Goal: Check status: Check status

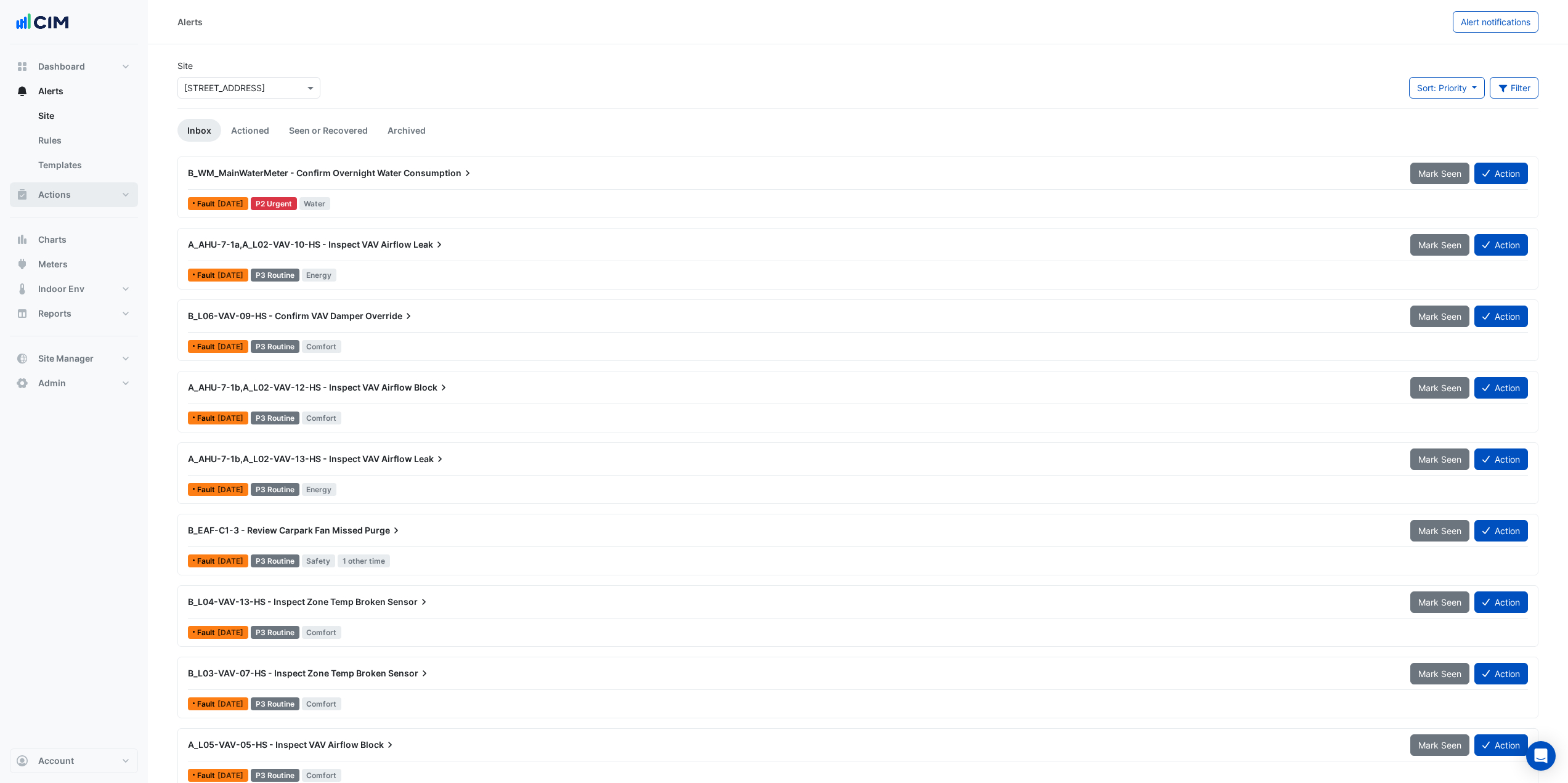
click at [74, 195] on button "Actions" at bounding box center [74, 195] width 128 height 25
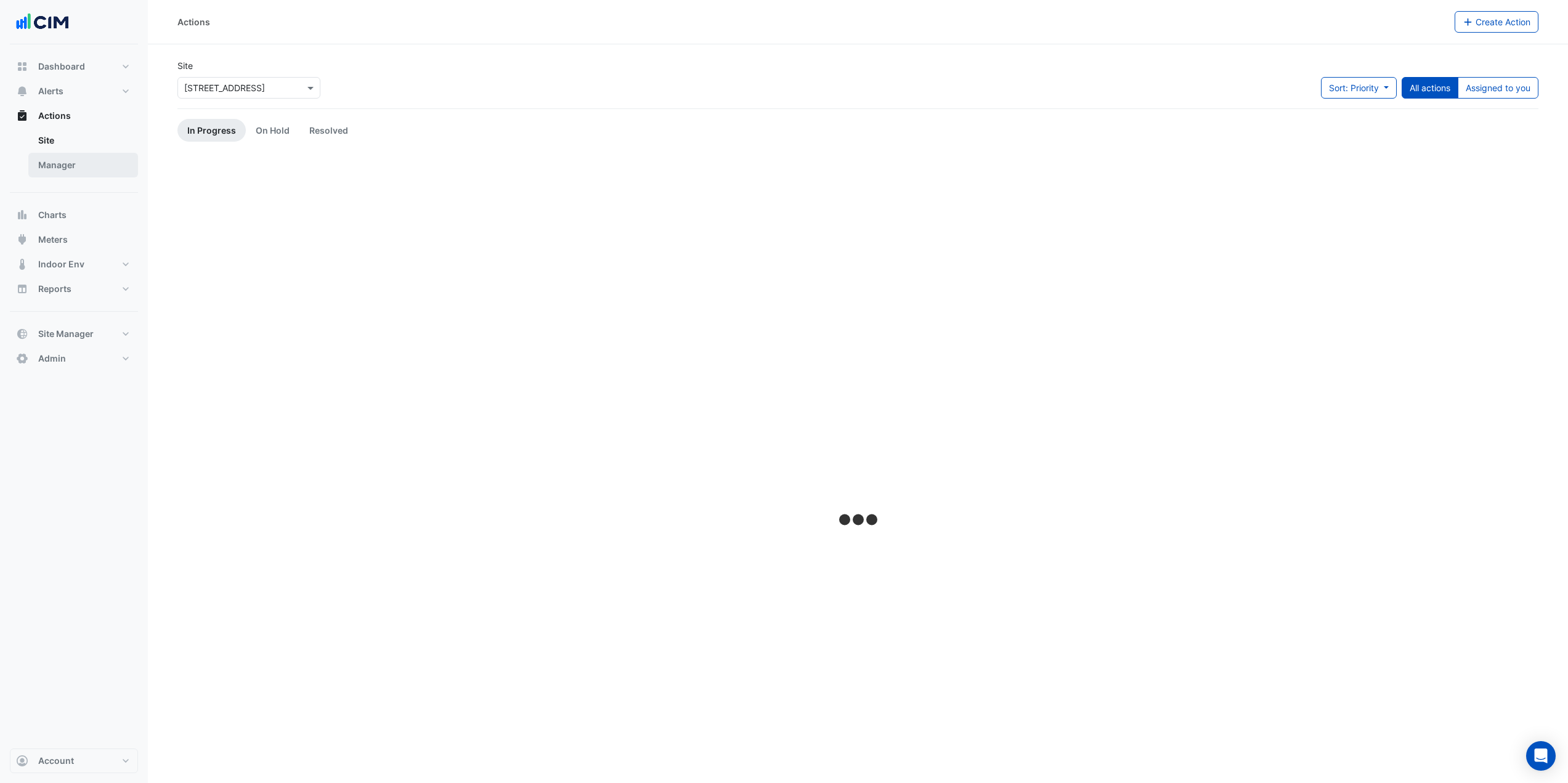
click at [84, 164] on link "Manager" at bounding box center [83, 165] width 110 height 25
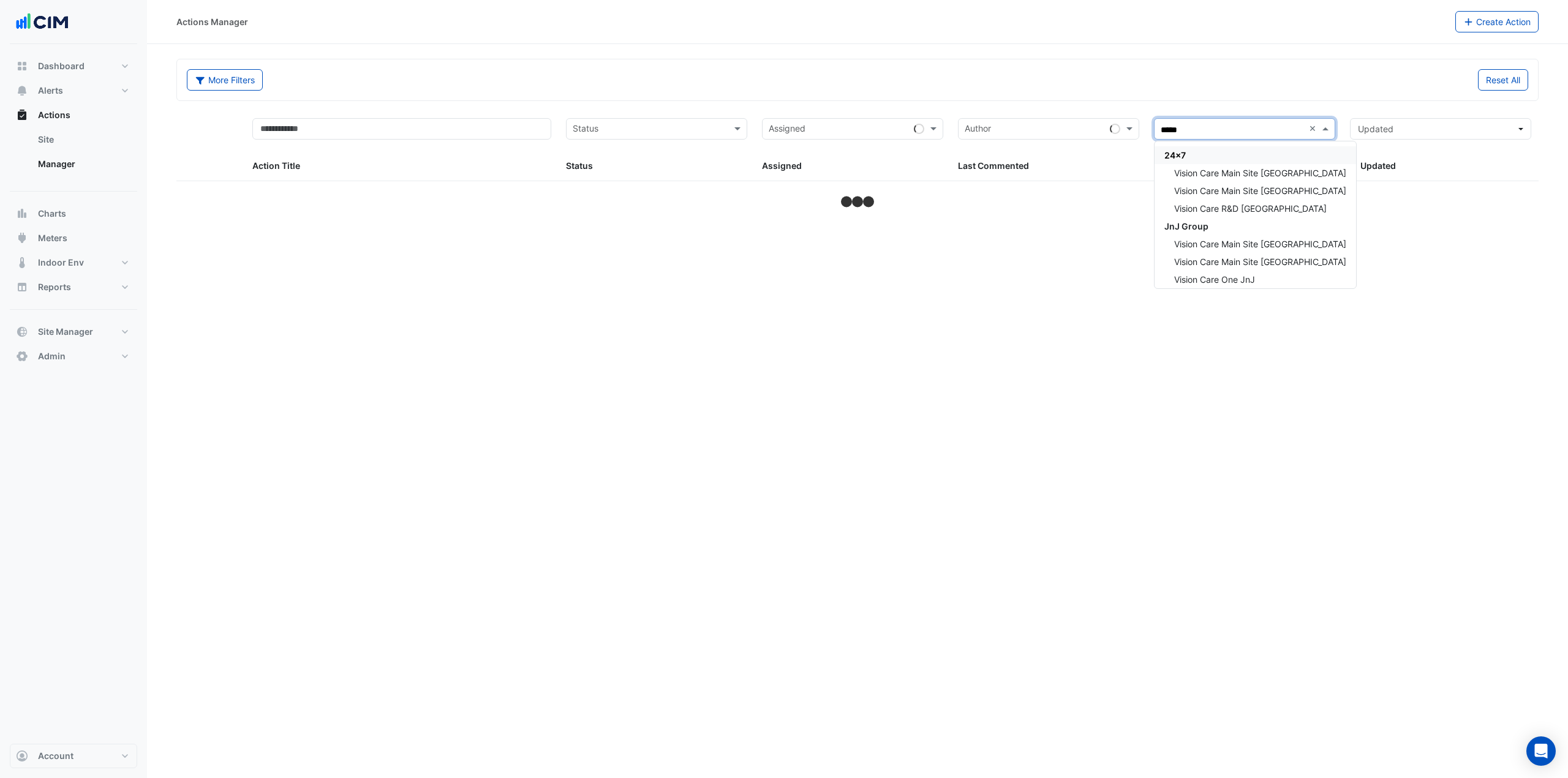
type input "******"
click at [1284, 189] on span "Vision Care Main Site [GEOGRAPHIC_DATA]" at bounding box center [1260, 191] width 172 height 10
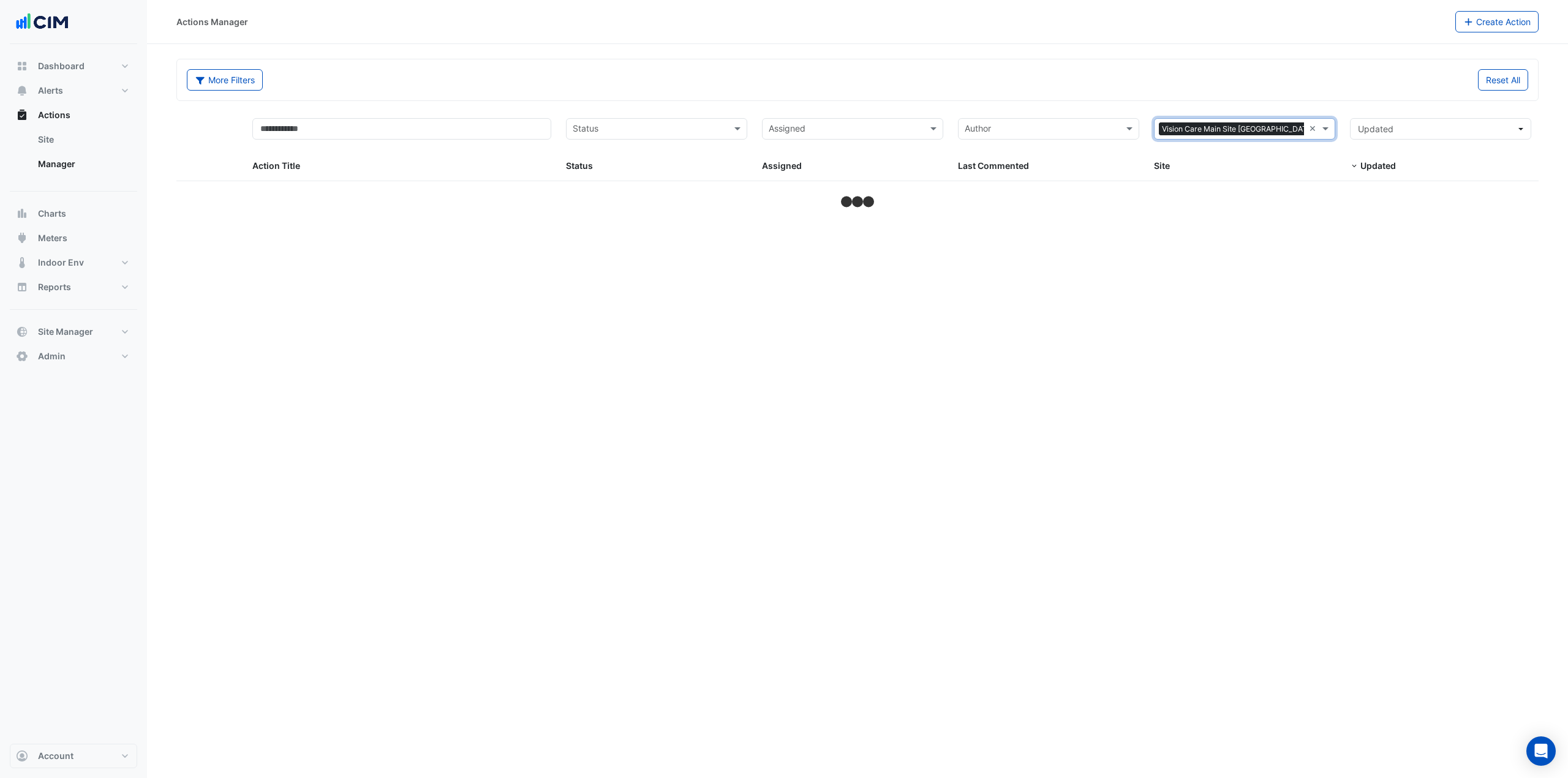
select select "***"
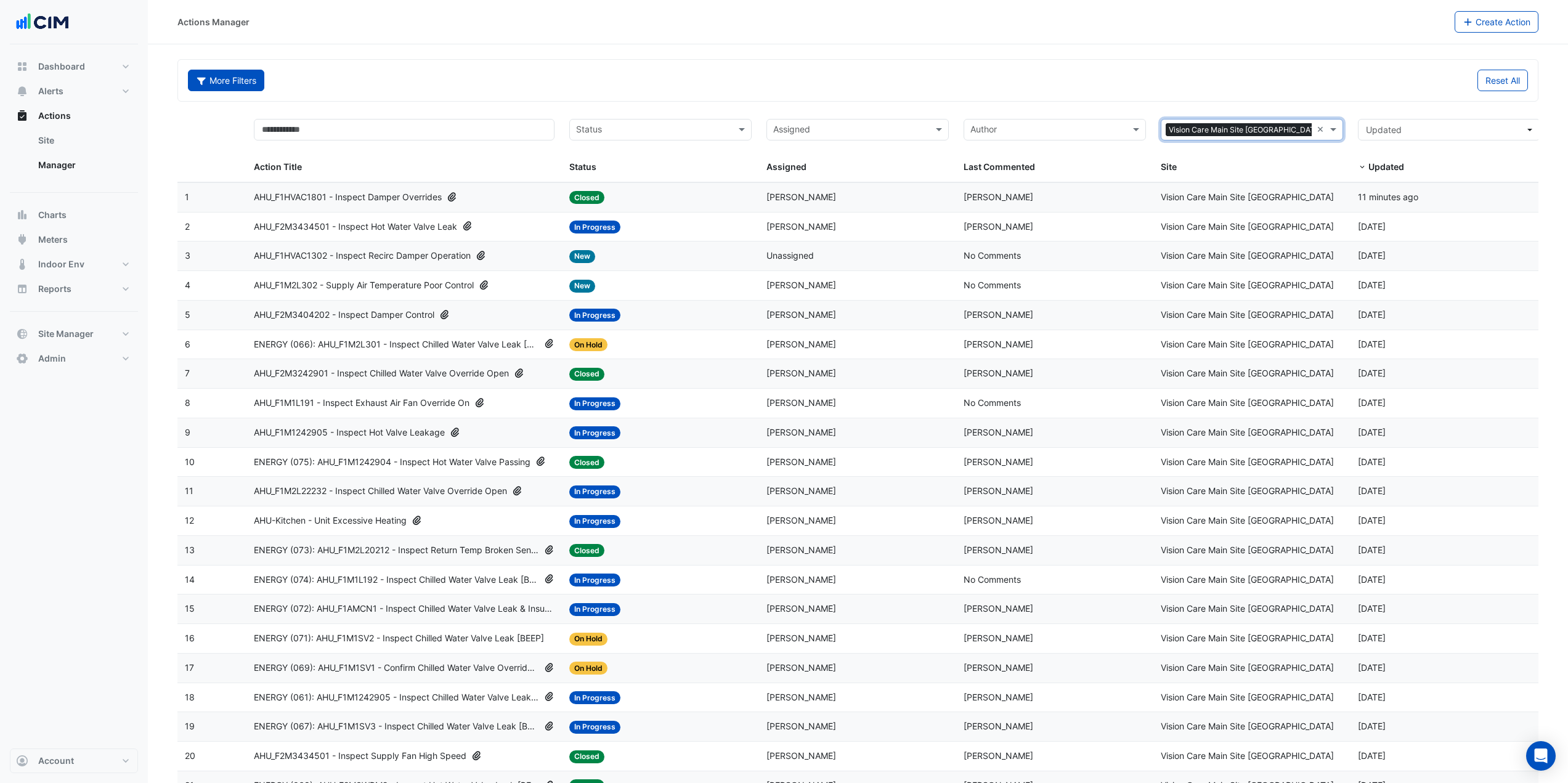
click at [251, 72] on button "More Filters" at bounding box center [226, 80] width 76 height 22
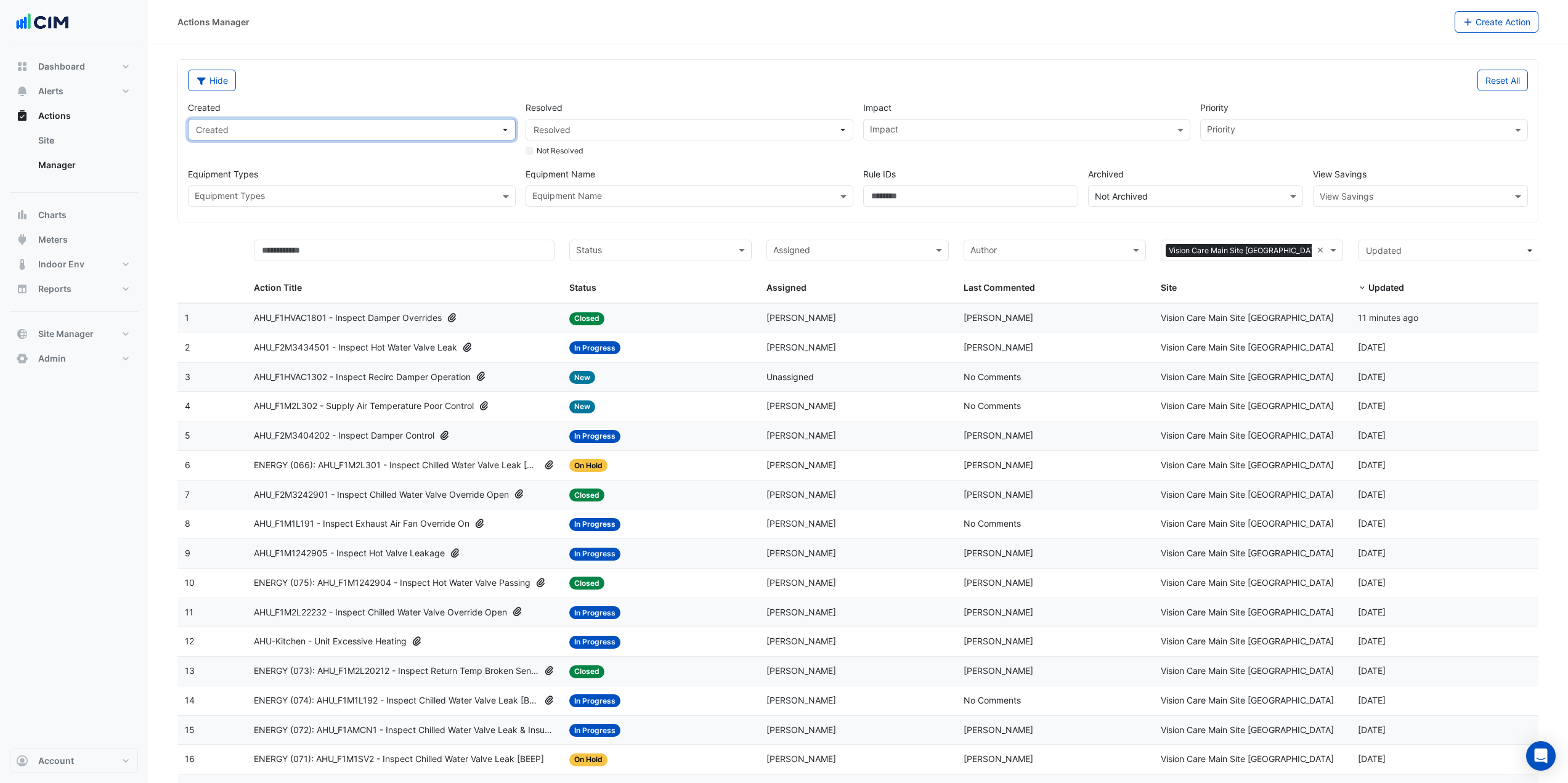
click at [321, 127] on span "Created" at bounding box center [348, 130] width 304 height 13
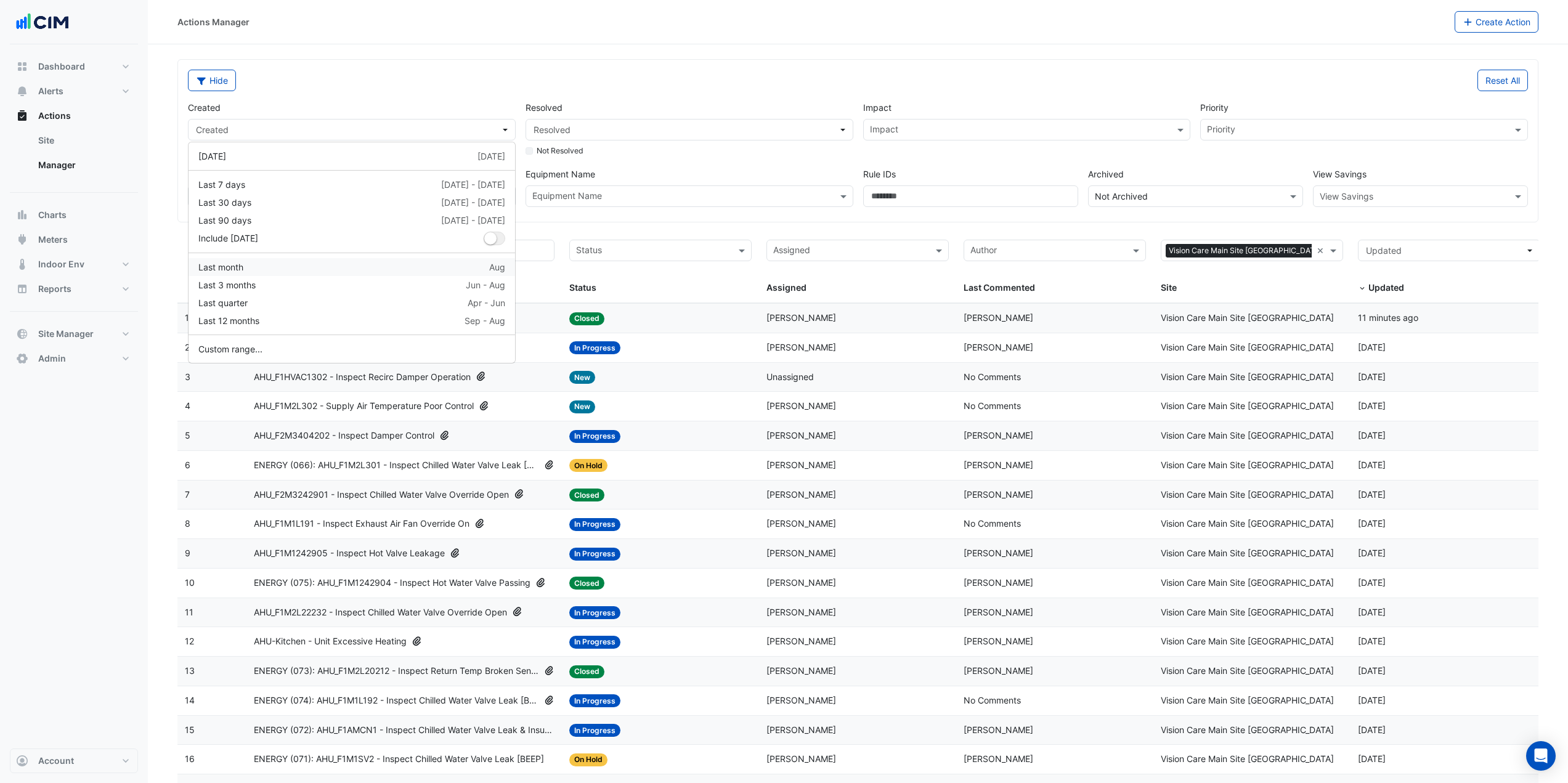
click at [260, 272] on div "Last month Aug" at bounding box center [352, 267] width 307 height 13
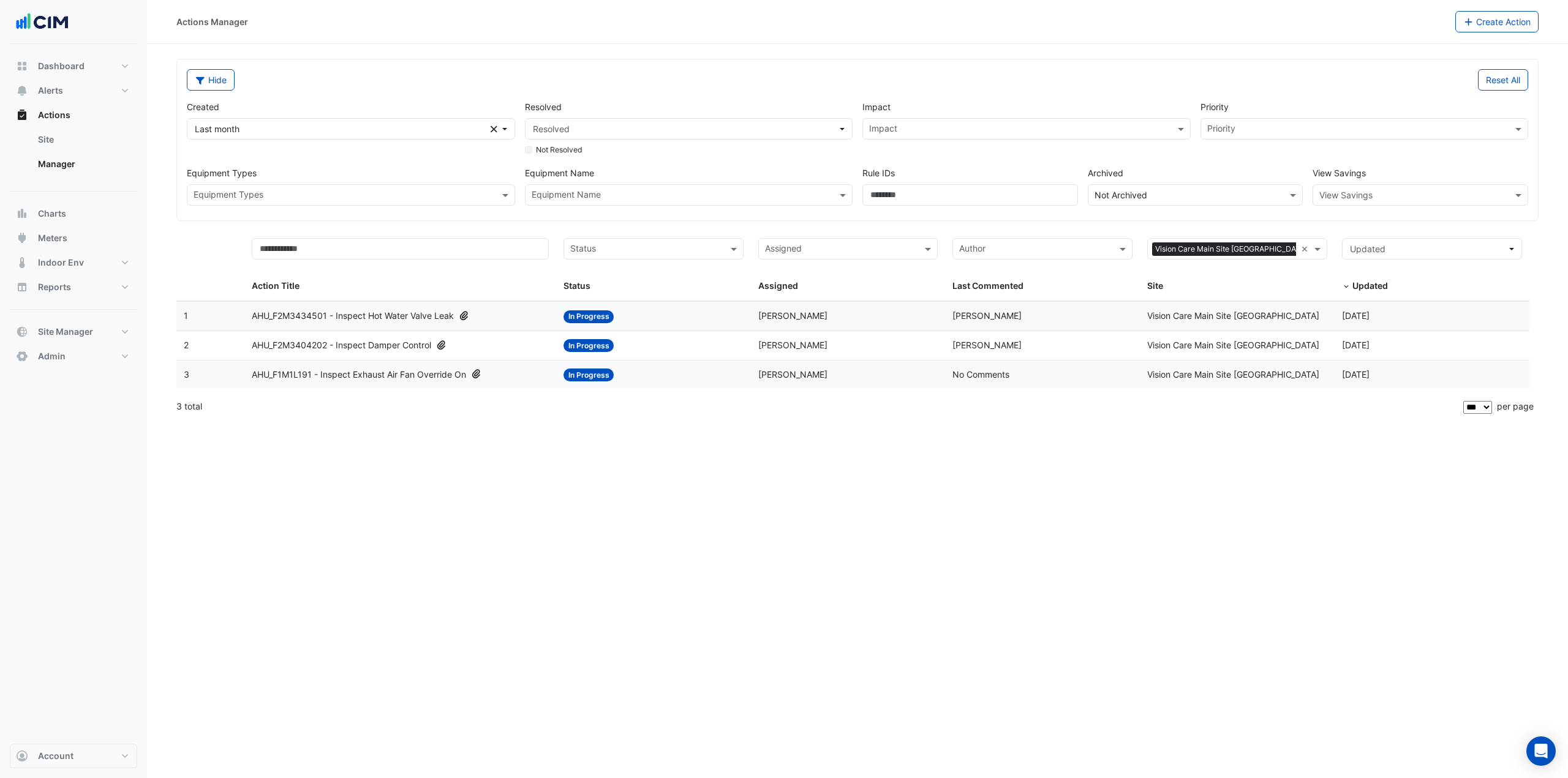
click at [415, 322] on span "AHU_F2M3434501 - Inspect Hot Water Valve Leak" at bounding box center [353, 316] width 202 height 14
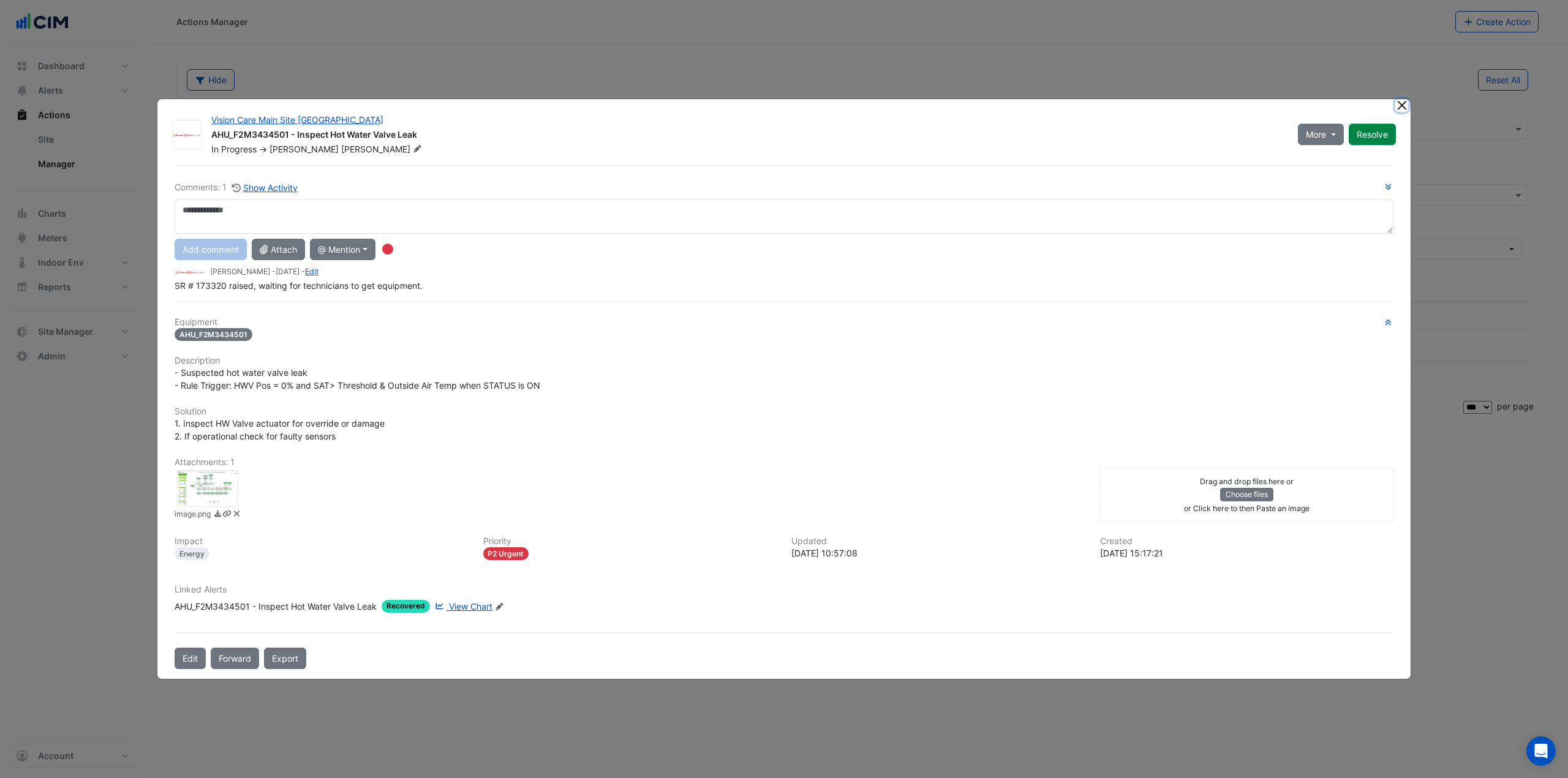
click at [1403, 104] on button "Close" at bounding box center [1402, 106] width 13 height 13
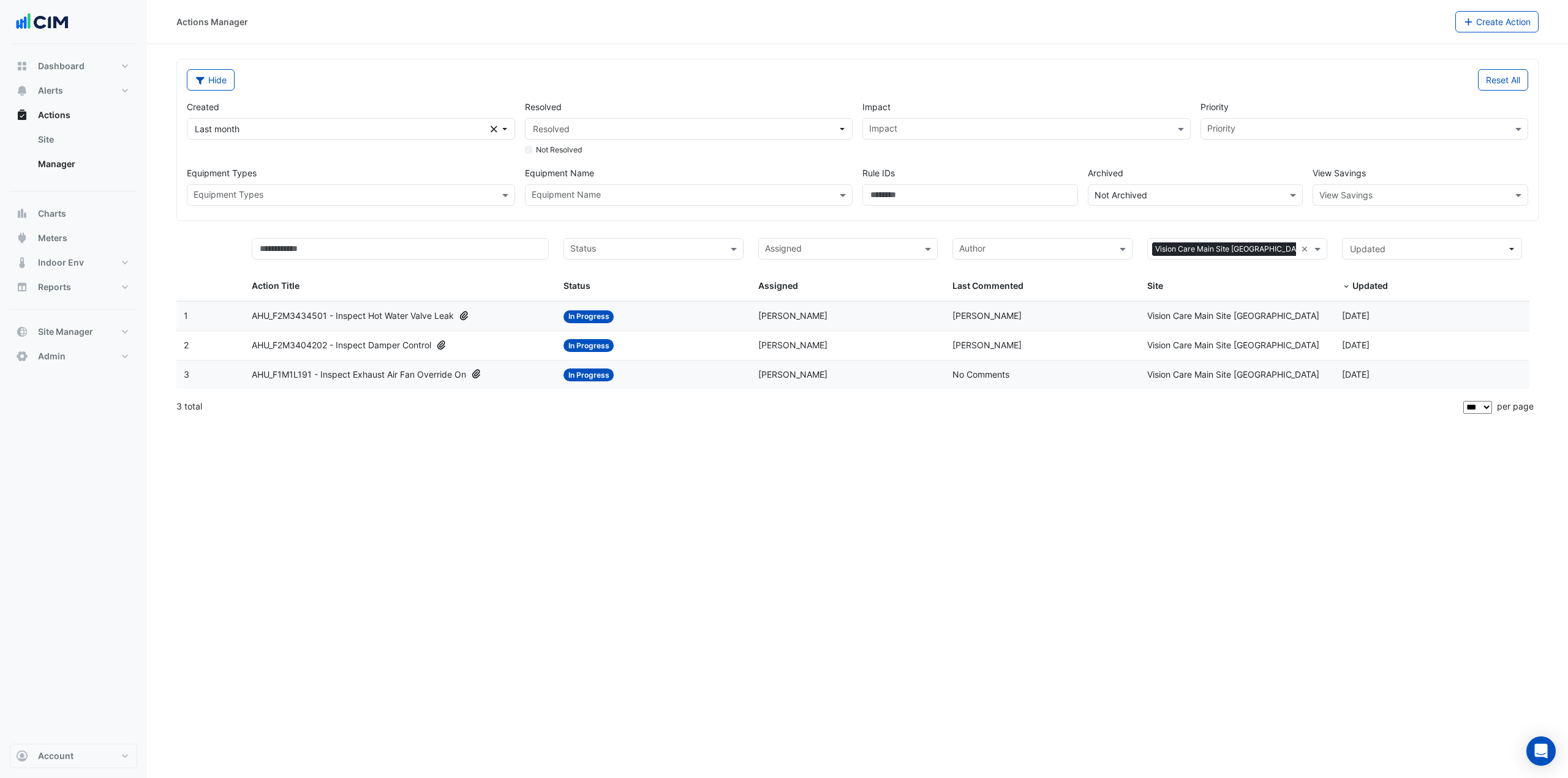
click at [384, 343] on span "AHU_F2M3404202 - Inspect Damper Control" at bounding box center [342, 346] width 179 height 14
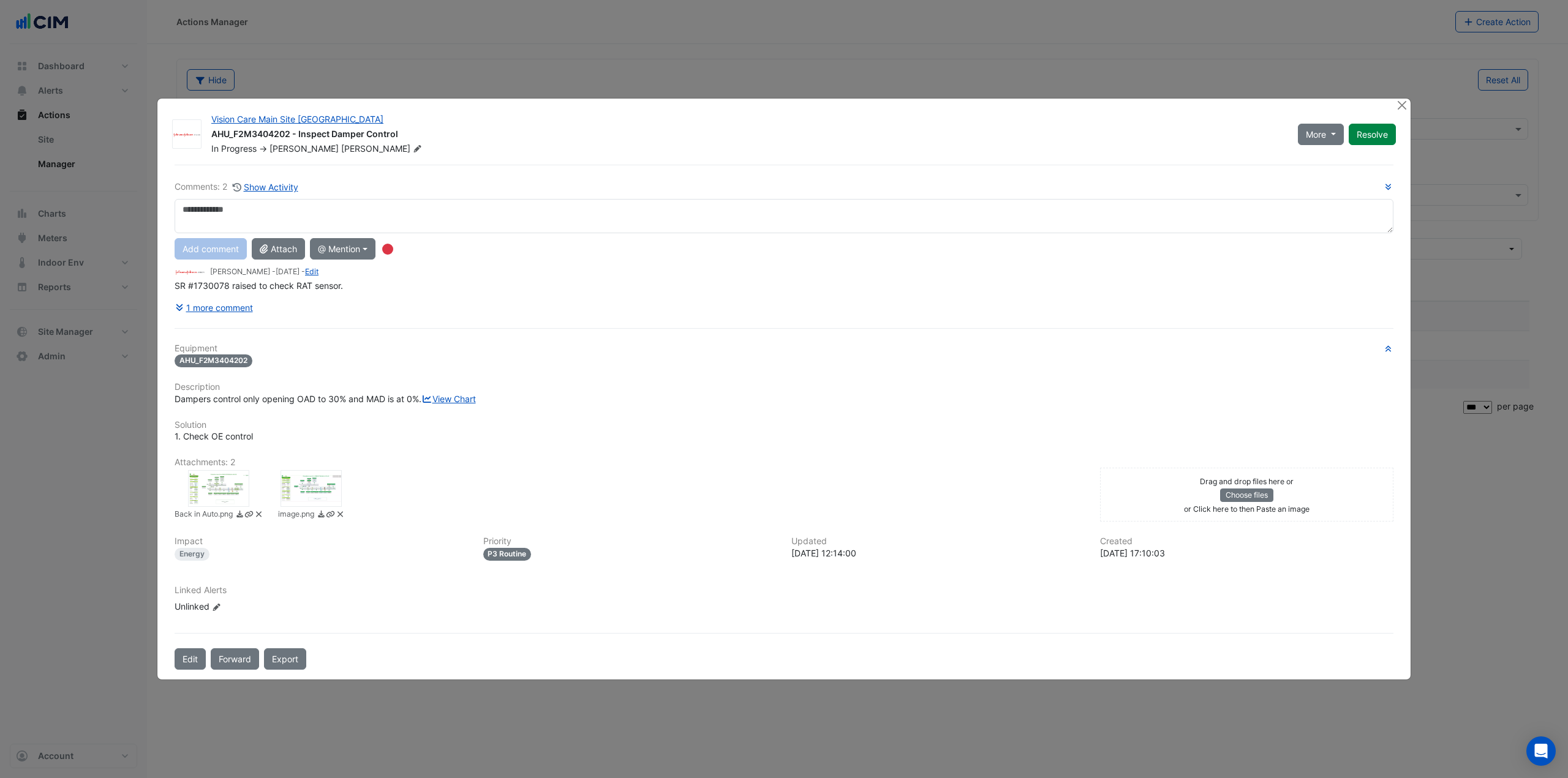
click at [297, 493] on div at bounding box center [311, 488] width 61 height 37
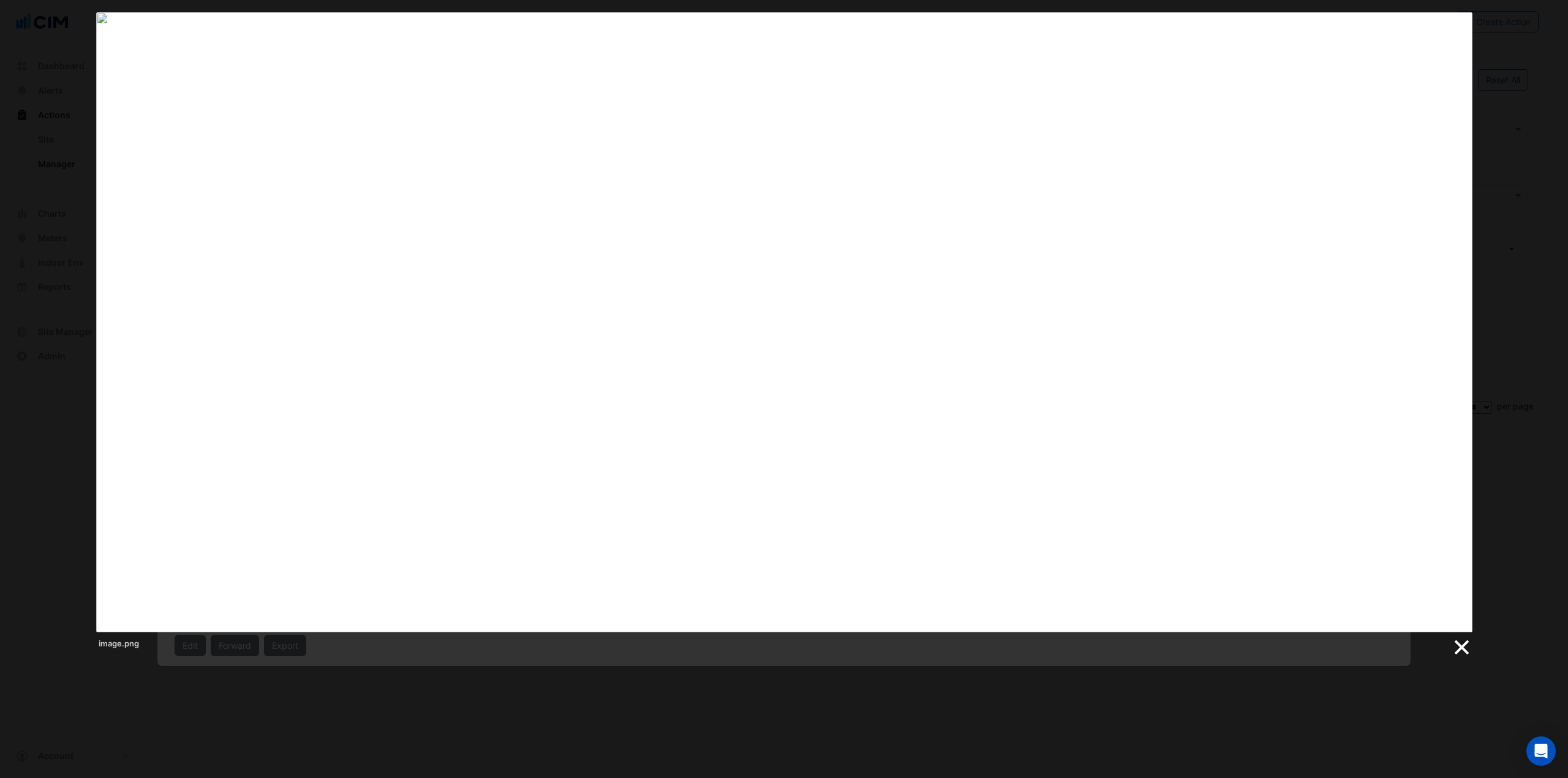
click at [1467, 644] on link at bounding box center [1461, 648] width 18 height 18
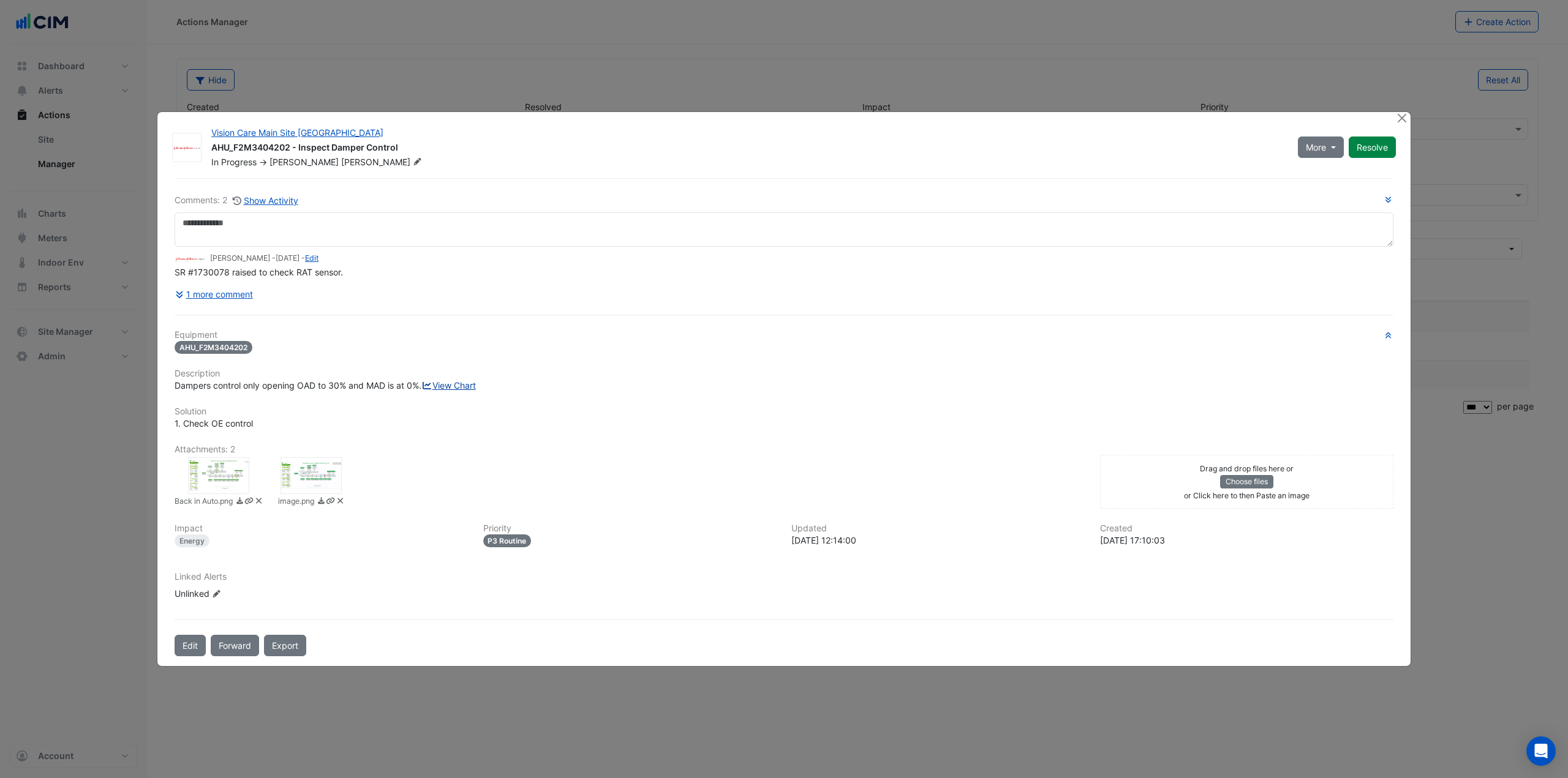
click at [421, 391] on link "View Chart" at bounding box center [449, 385] width 55 height 10
click at [238, 284] on button "1 more comment" at bounding box center [214, 294] width 79 height 21
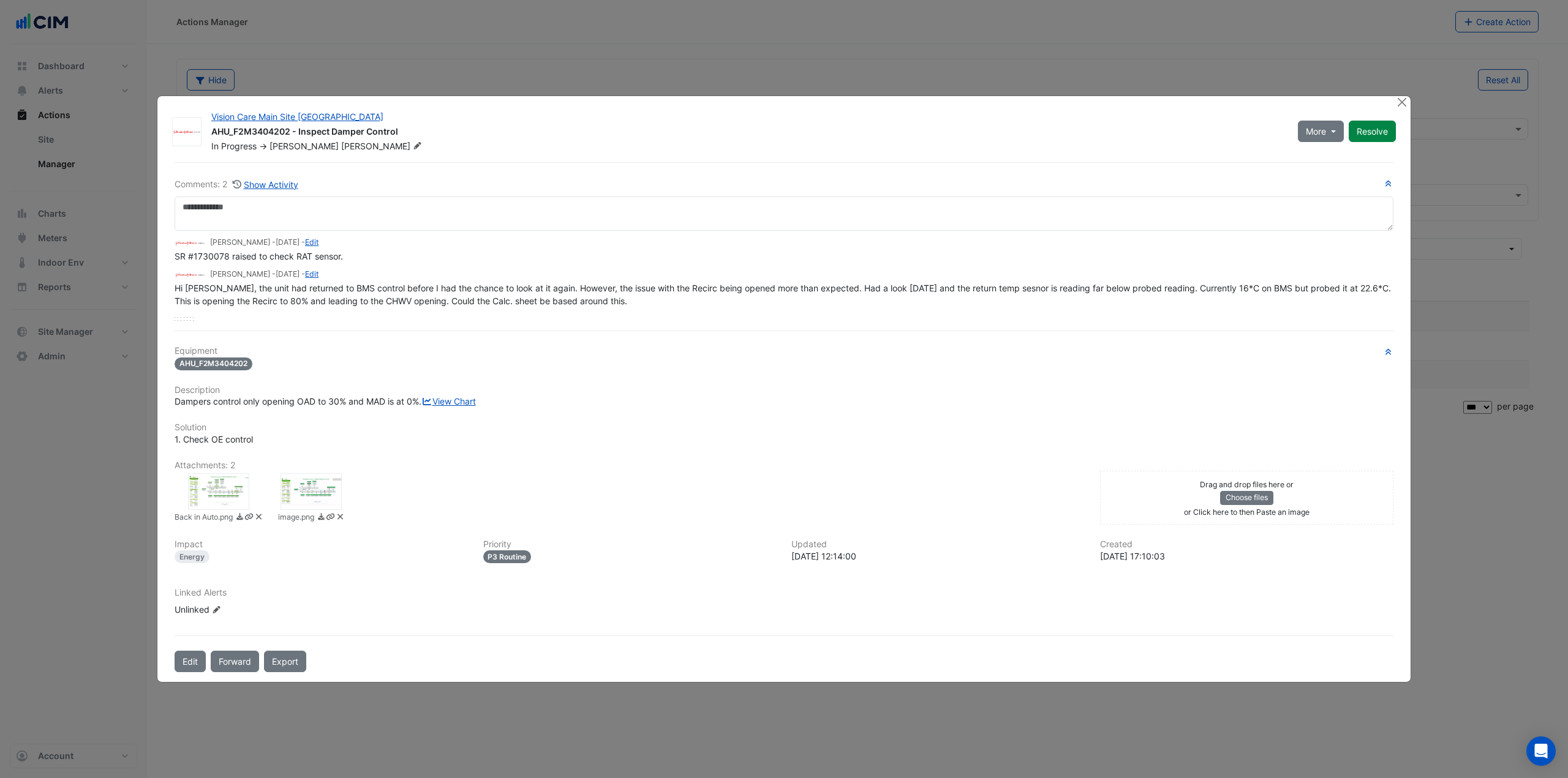
click at [233, 504] on div at bounding box center [219, 491] width 61 height 37
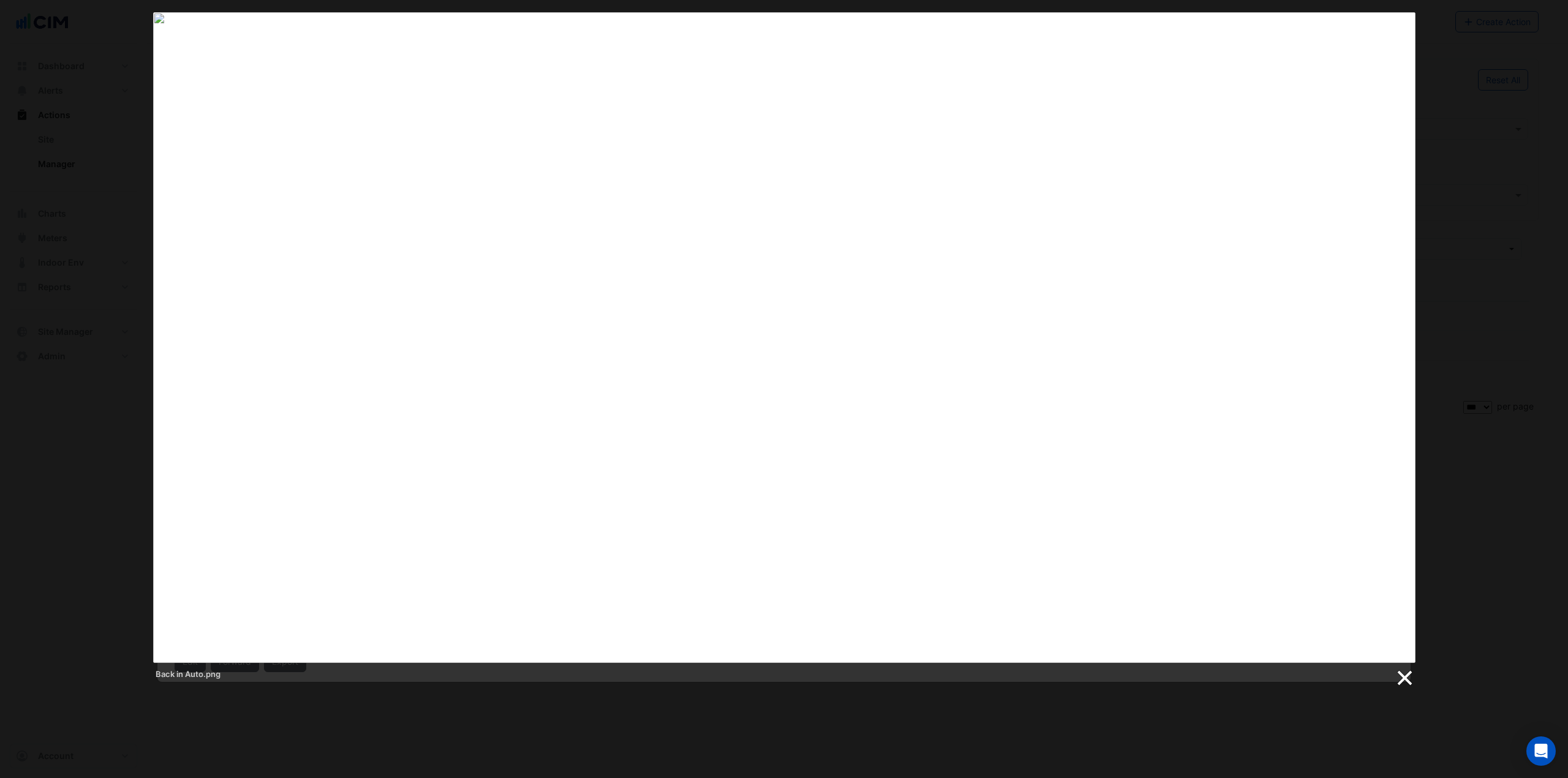
click at [1400, 675] on link at bounding box center [1404, 678] width 18 height 18
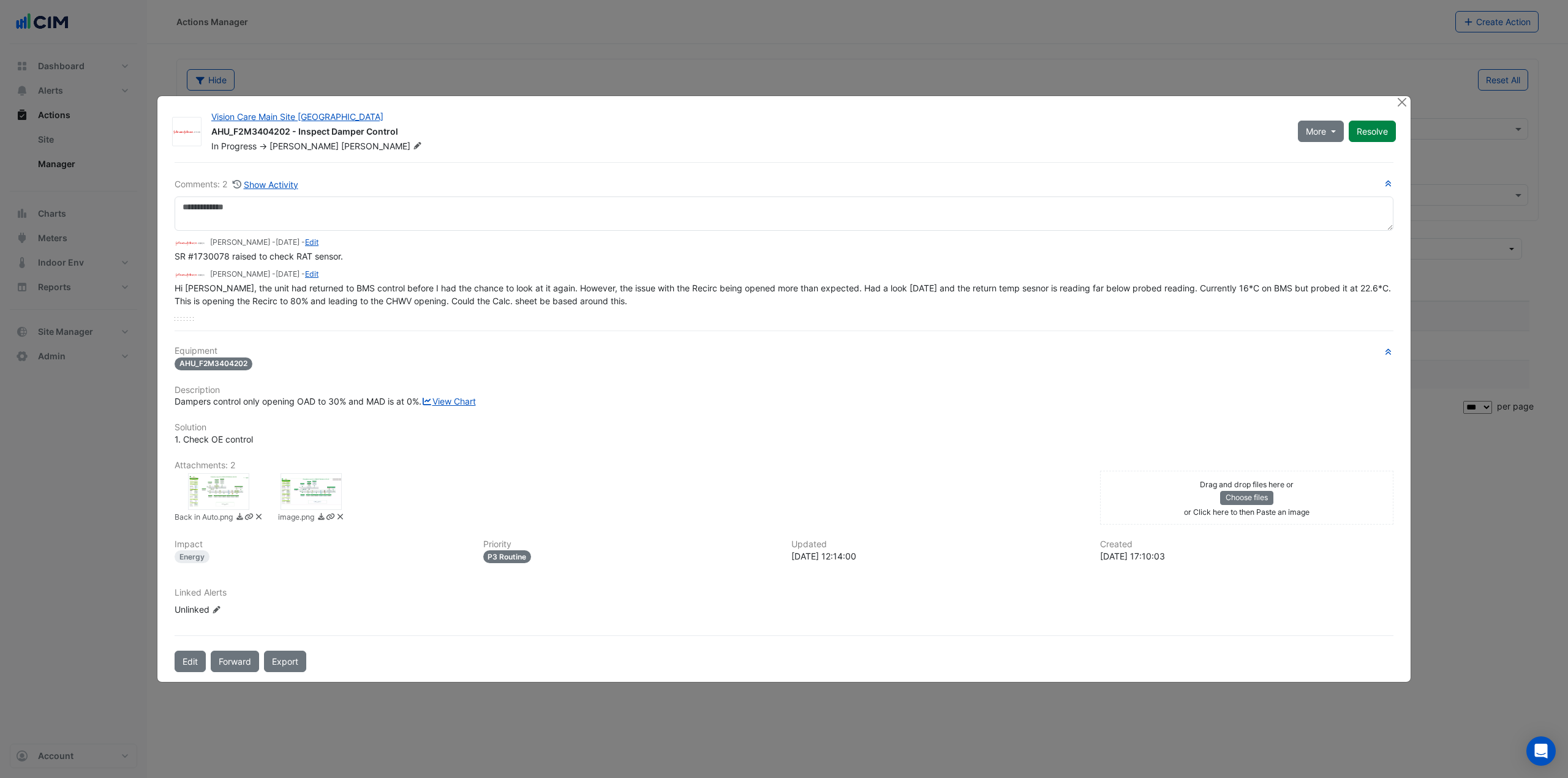
click at [230, 508] on div at bounding box center [219, 491] width 61 height 37
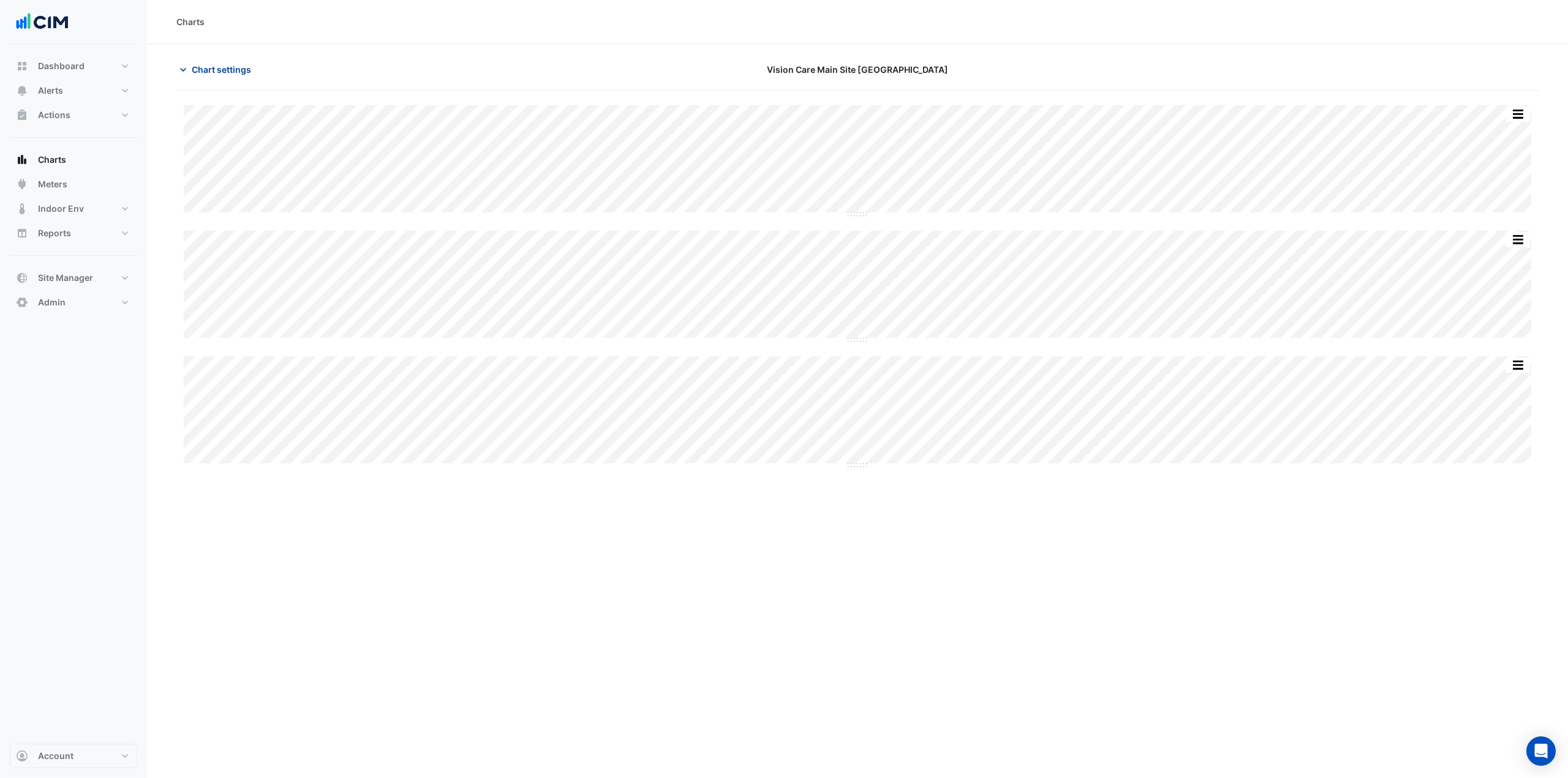
click at [223, 60] on button "Chart settings" at bounding box center [218, 69] width 82 height 21
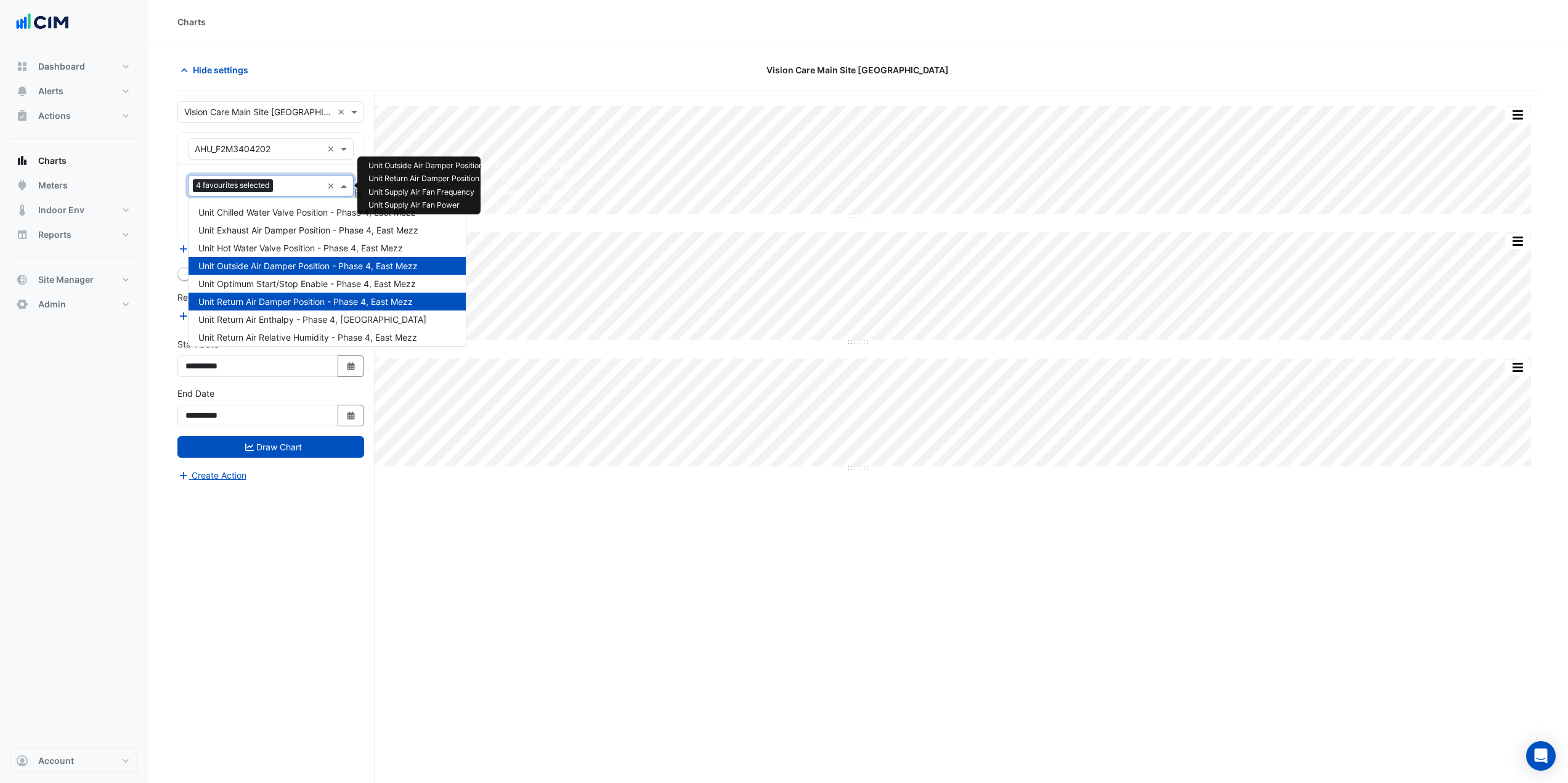
click at [289, 180] on input "text" at bounding box center [300, 187] width 44 height 13
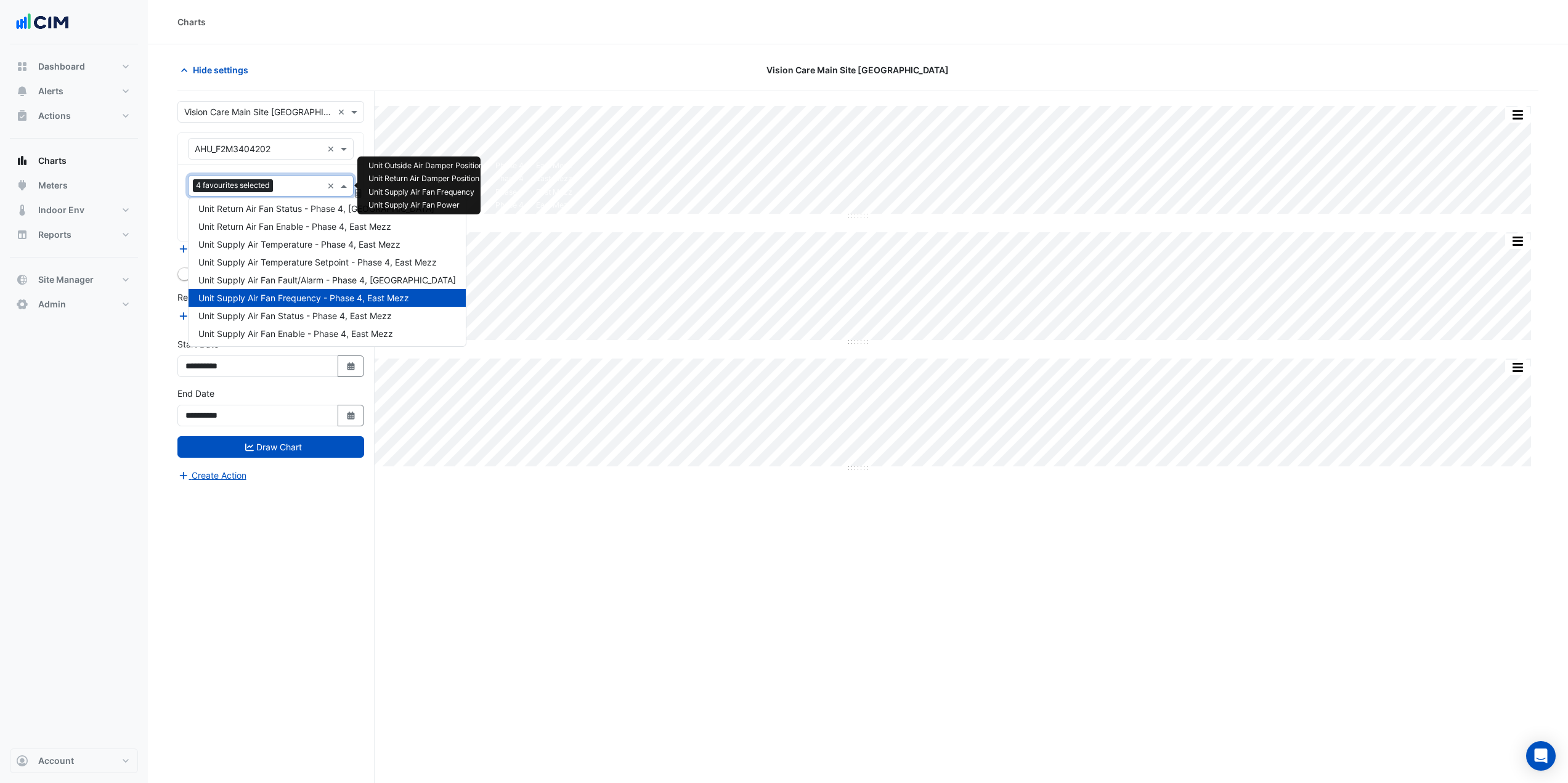
scroll to position [168, 0]
click at [306, 257] on span "Unit Supply Air Temperature - Phase 4, East Mezz" at bounding box center [299, 259] width 202 height 10
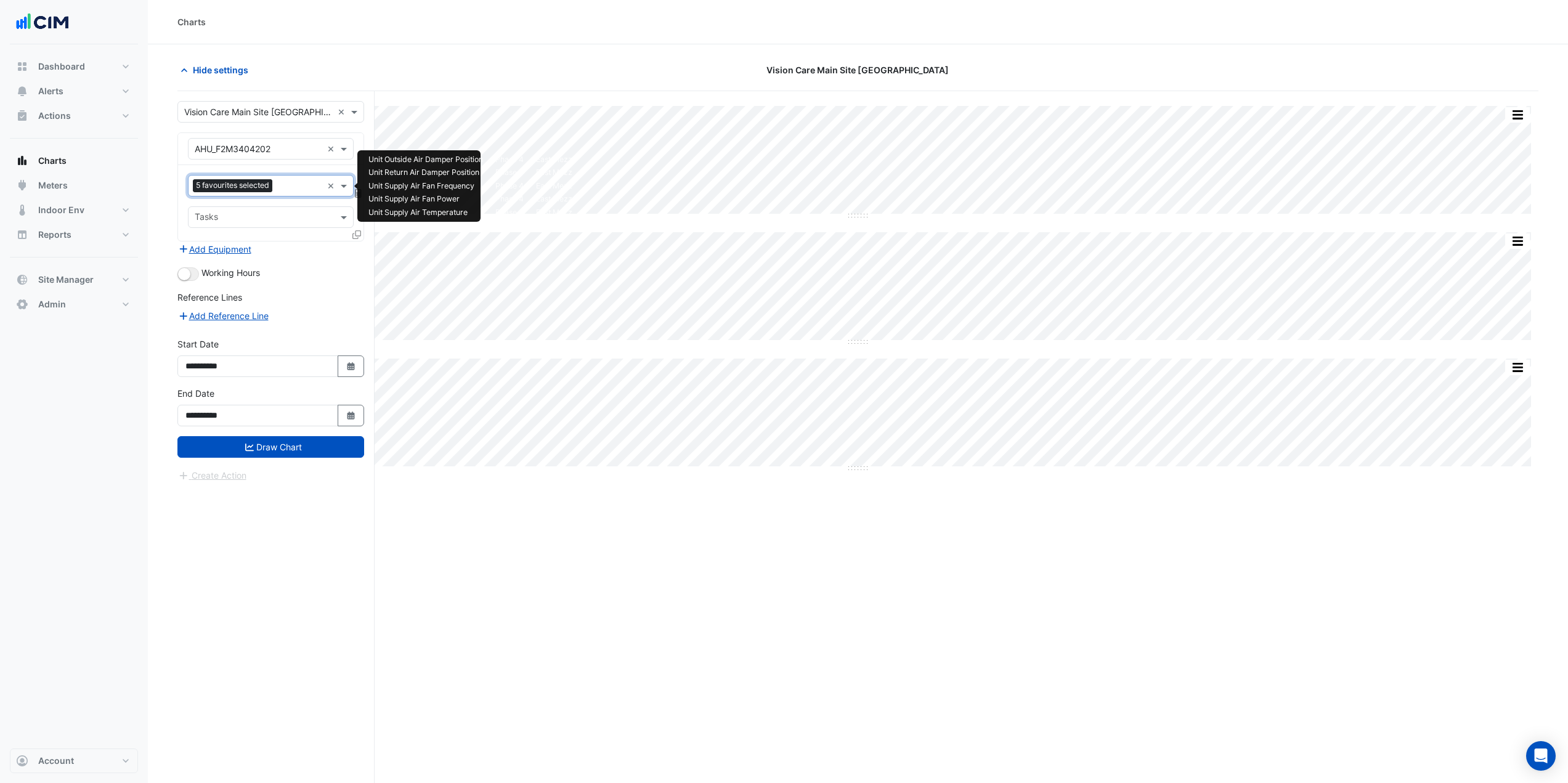
click at [310, 182] on input "text" at bounding box center [299, 187] width 45 height 13
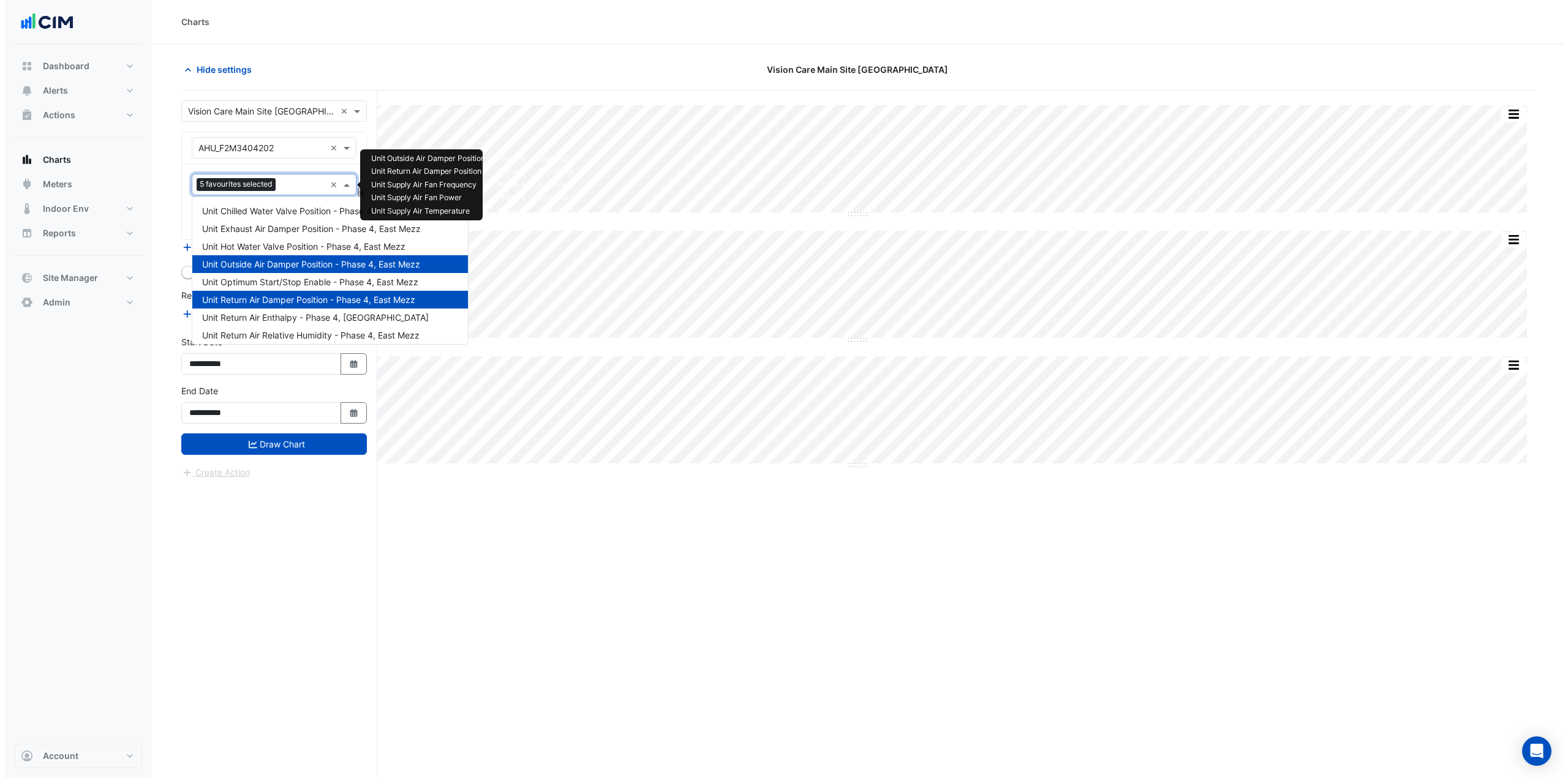
scroll to position [218, 0]
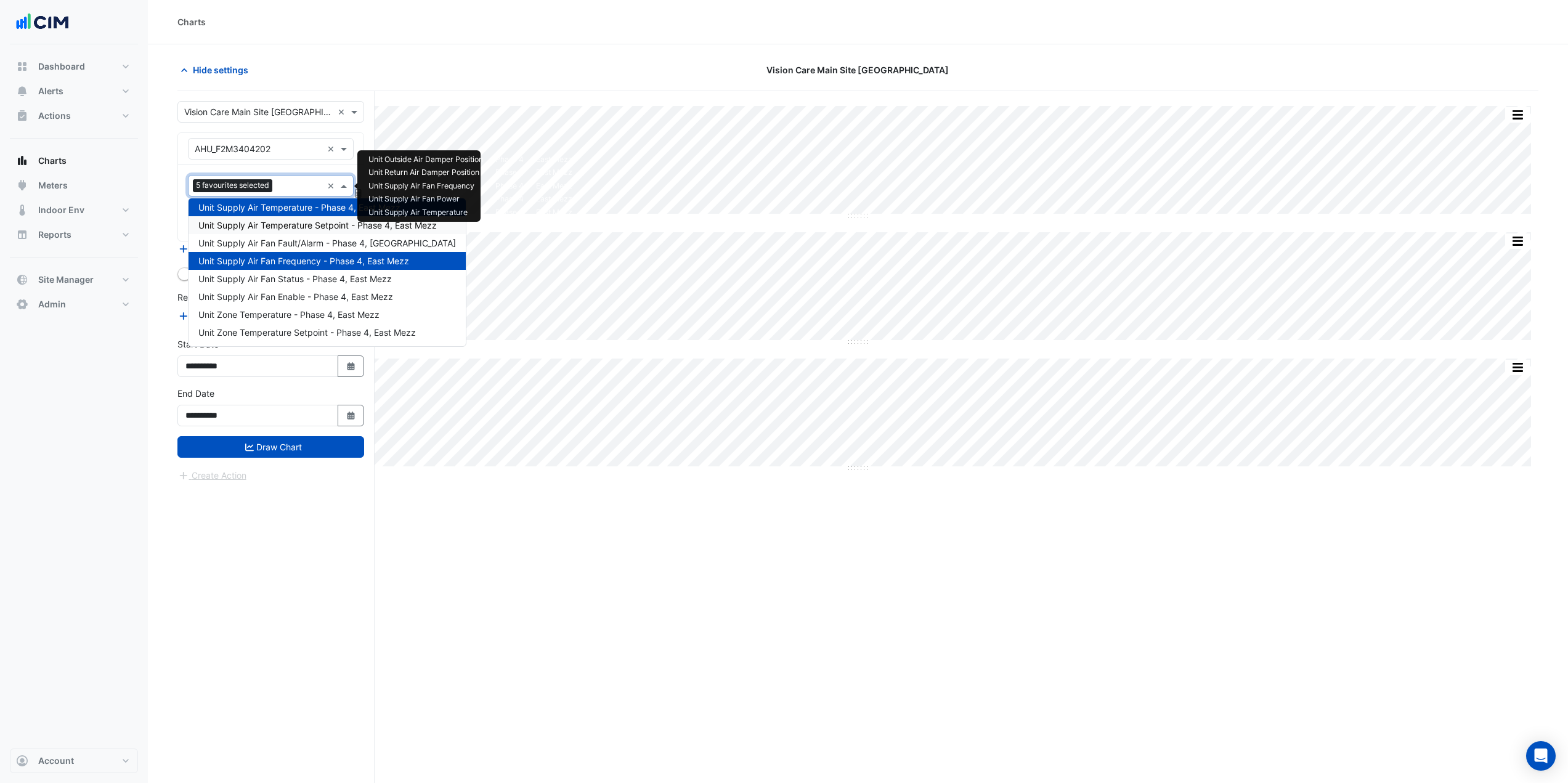
click at [317, 219] on div "Unit Supply Air Temperature Setpoint - Phase 4, East Mezz" at bounding box center [327, 225] width 277 height 18
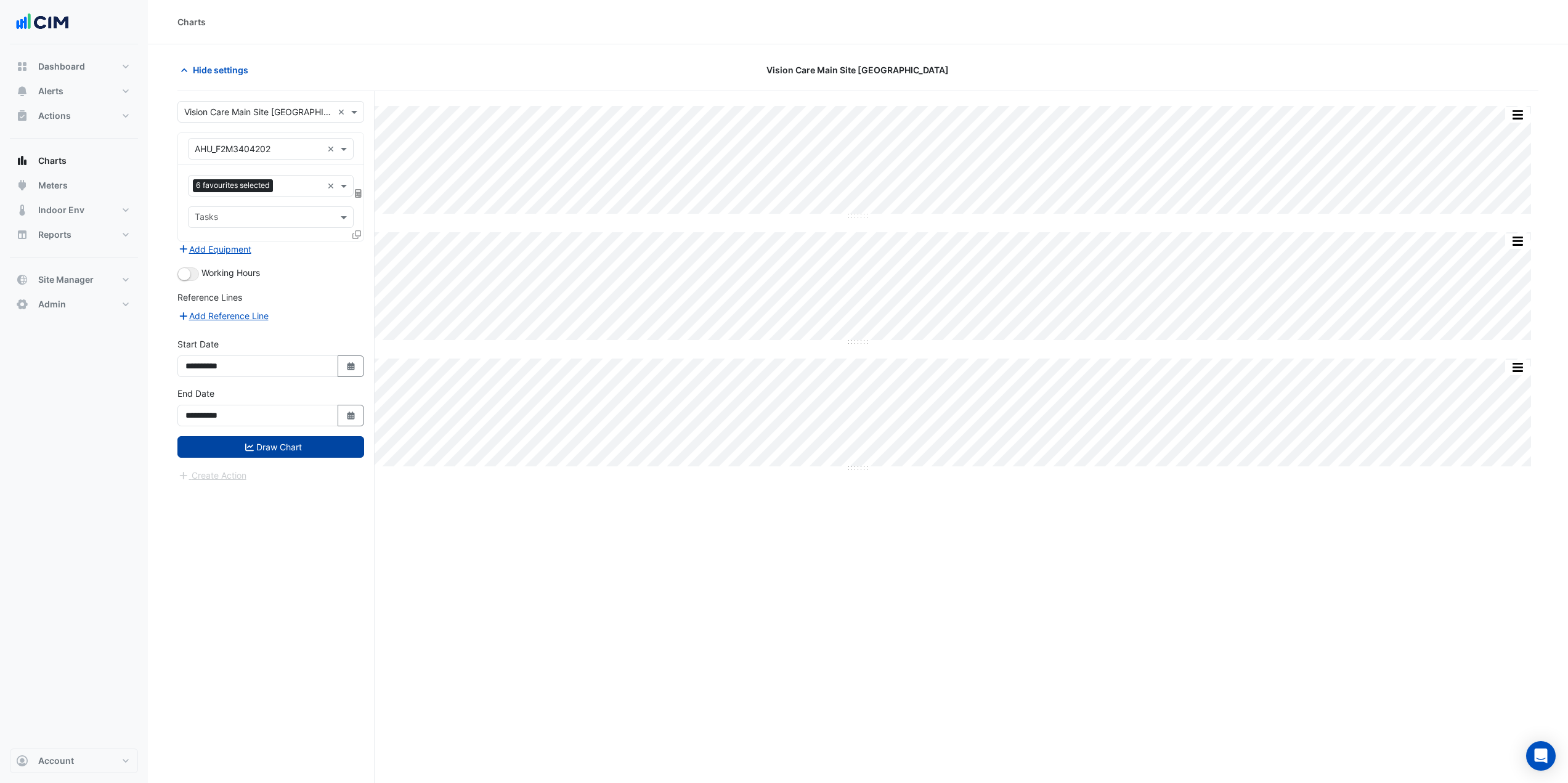
click at [332, 447] on button "Draw Chart" at bounding box center [271, 447] width 187 height 22
